Goal: Book appointment/travel/reservation

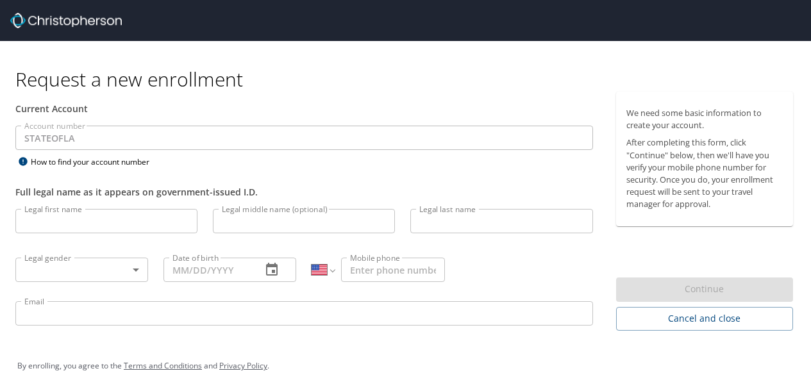
select select "US"
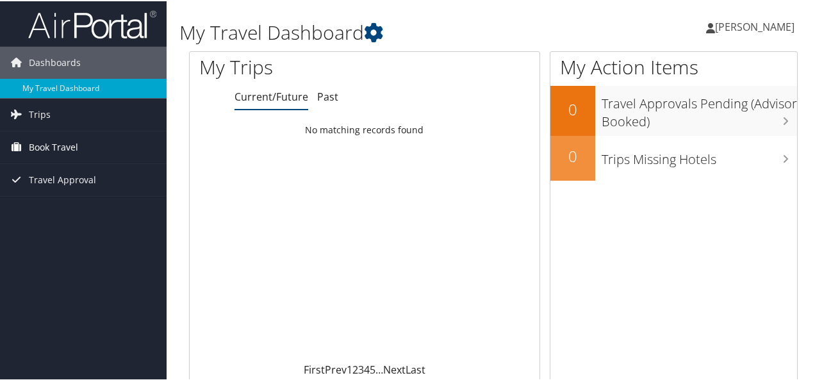
click at [53, 138] on span "Book Travel" at bounding box center [53, 146] width 49 height 32
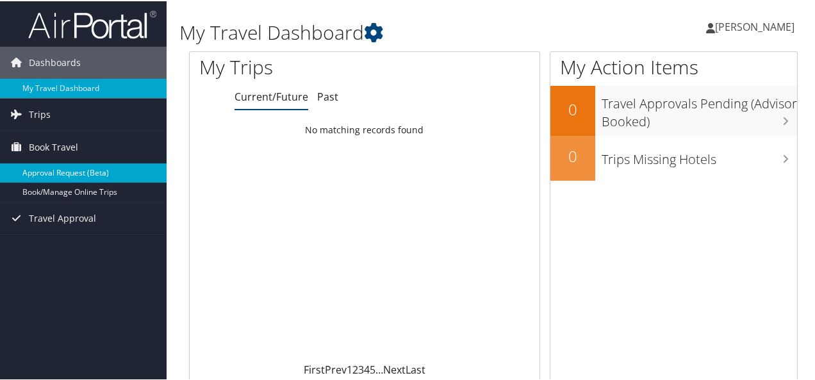
click at [73, 173] on link "Approval Request (Beta)" at bounding box center [83, 171] width 167 height 19
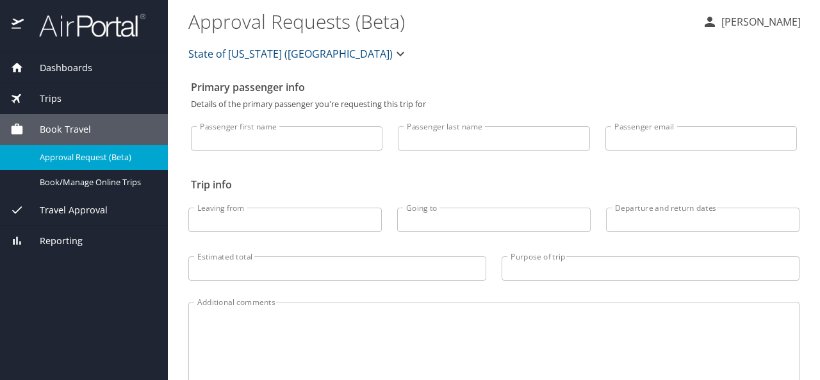
click at [227, 136] on input "Passenger first name" at bounding box center [287, 138] width 192 height 24
type input "Amanda"
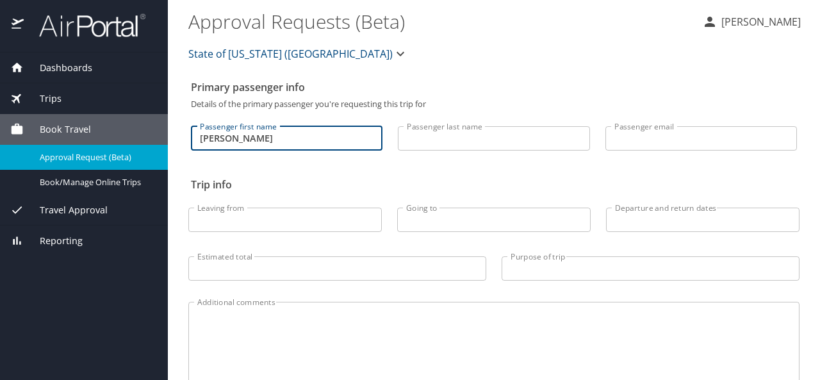
type input "Slaughter"
type input "amanda.slaughter@la.gov"
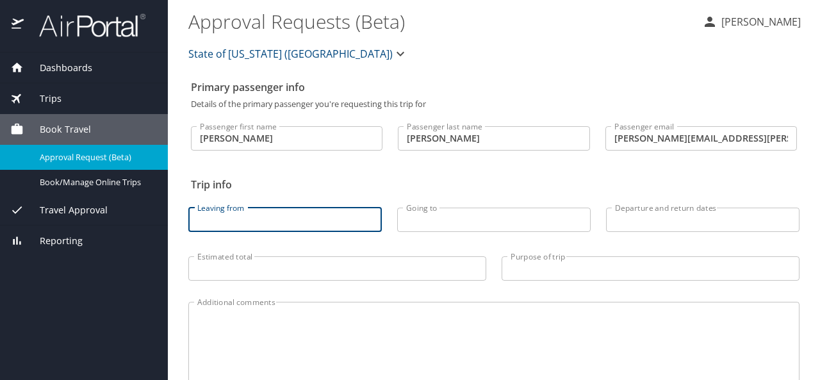
click at [276, 225] on input "Leaving from" at bounding box center [285, 220] width 194 height 24
type input "Baton Rouge"
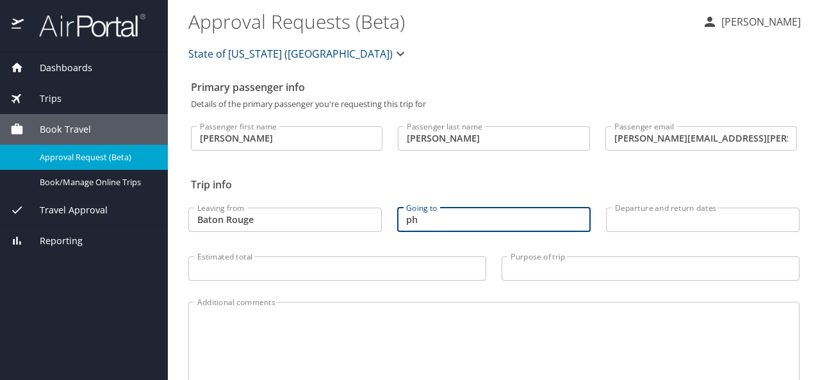
type input "p"
type input "Philadelphia, PA"
click at [276, 224] on input "Baton Rouge" at bounding box center [285, 220] width 194 height 24
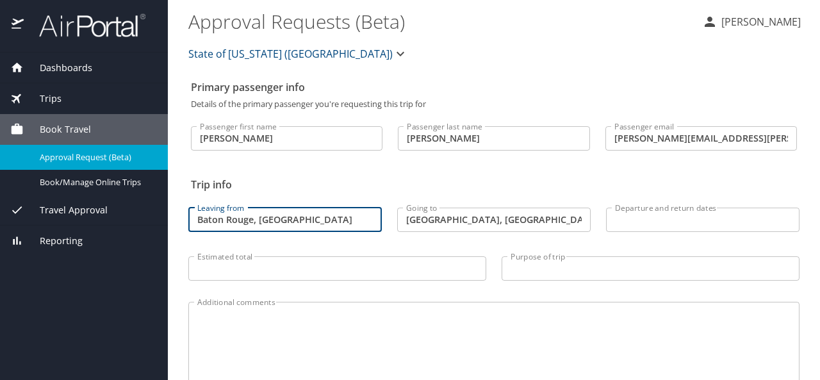
type input "Baton Rouge, LA"
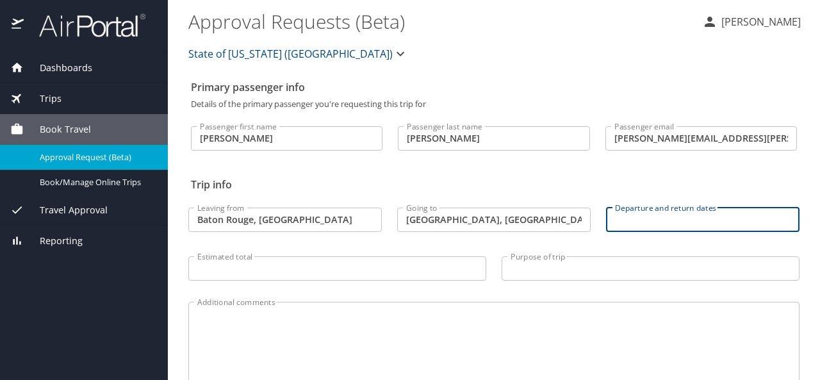
click at [646, 224] on input "Departure and return dates" at bounding box center [703, 220] width 194 height 24
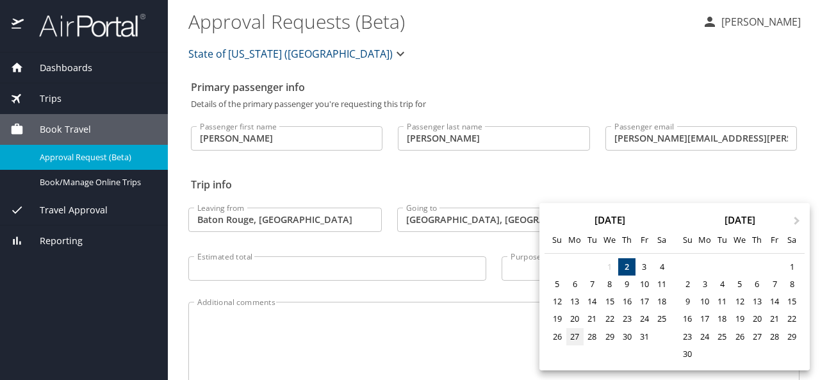
click at [572, 336] on div "27" at bounding box center [574, 336] width 17 height 17
click at [608, 342] on div "29" at bounding box center [609, 336] width 17 height 17
type input "10/27/2025 🠦 10/29/2025"
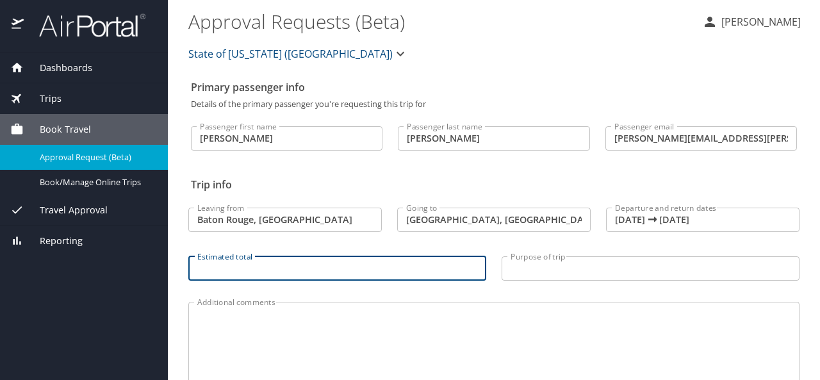
click at [293, 272] on input "Estimated total" at bounding box center [337, 268] width 298 height 24
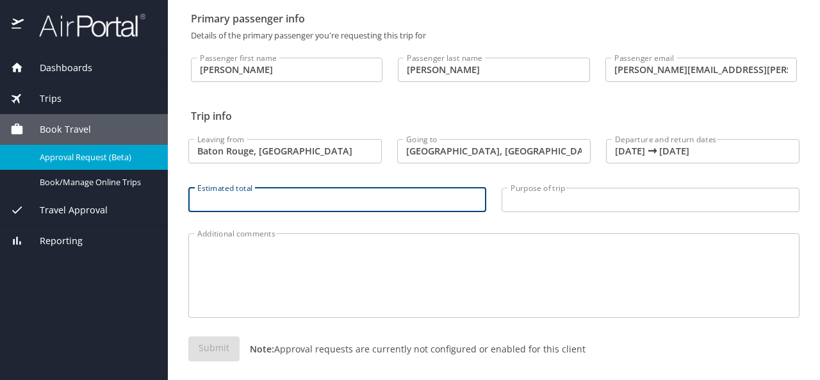
scroll to position [78, 0]
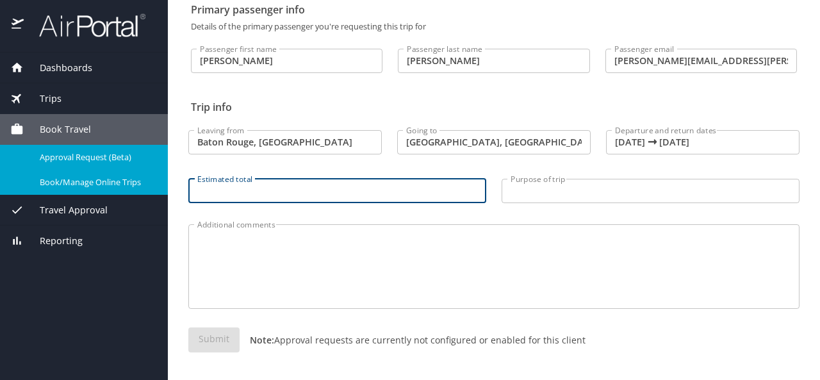
click at [96, 181] on span "Book/Manage Online Trips" at bounding box center [96, 182] width 113 height 12
